Goal: Navigation & Orientation: Find specific page/section

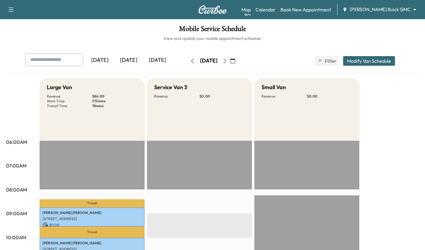
click at [135, 62] on div "[DATE]" at bounding box center [128, 60] width 29 height 14
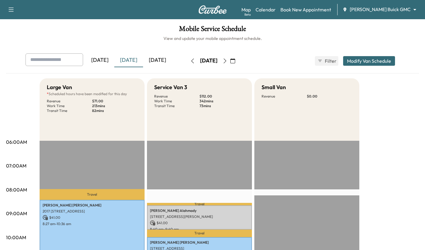
click at [227, 61] on icon "button" at bounding box center [225, 60] width 5 height 5
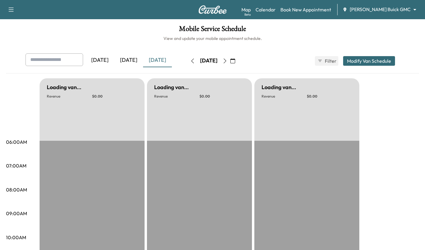
click at [230, 61] on button "button" at bounding box center [225, 61] width 10 height 10
click at [227, 61] on icon "button" at bounding box center [225, 60] width 5 height 5
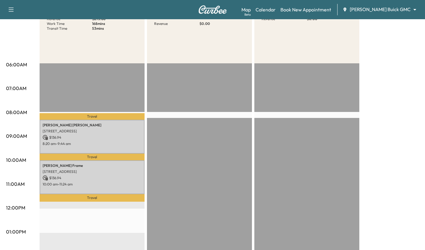
scroll to position [101, 0]
